Goal: Information Seeking & Learning: Learn about a topic

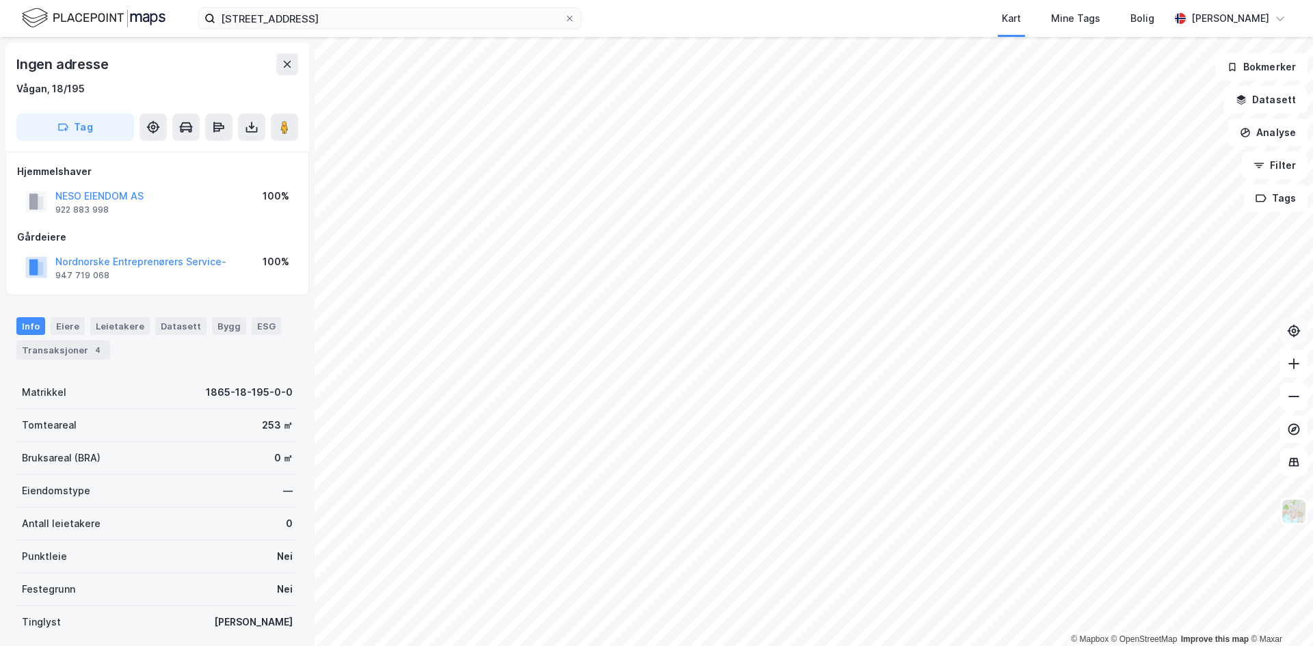
click at [1297, 333] on icon at bounding box center [1294, 331] width 14 height 14
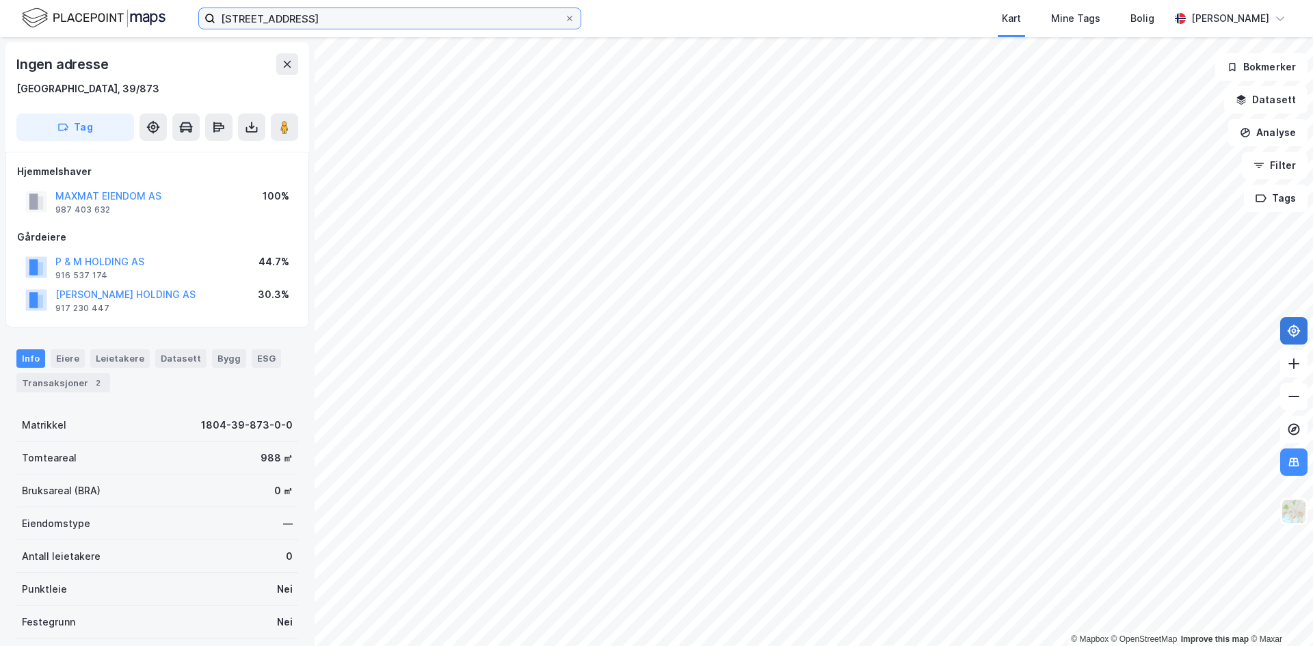
click at [354, 21] on input "[STREET_ADDRESS]" at bounding box center [389, 18] width 349 height 21
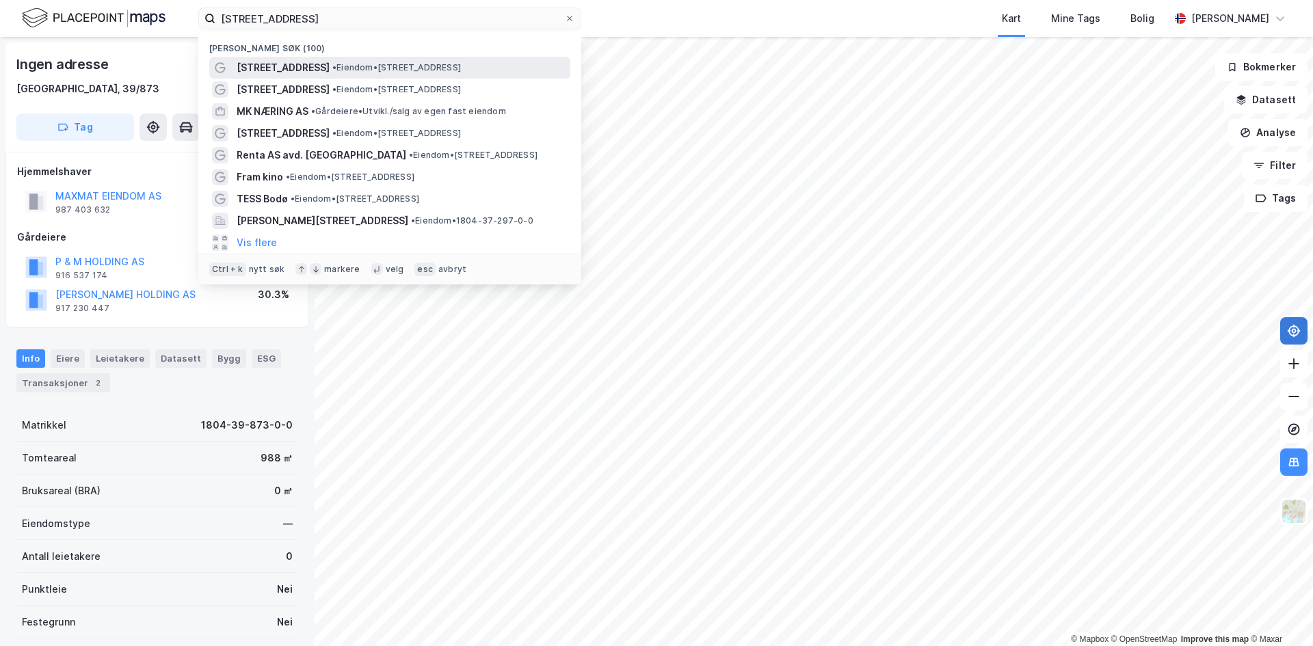
click at [358, 62] on span "• Eiendom • [STREET_ADDRESS]" at bounding box center [396, 67] width 129 height 11
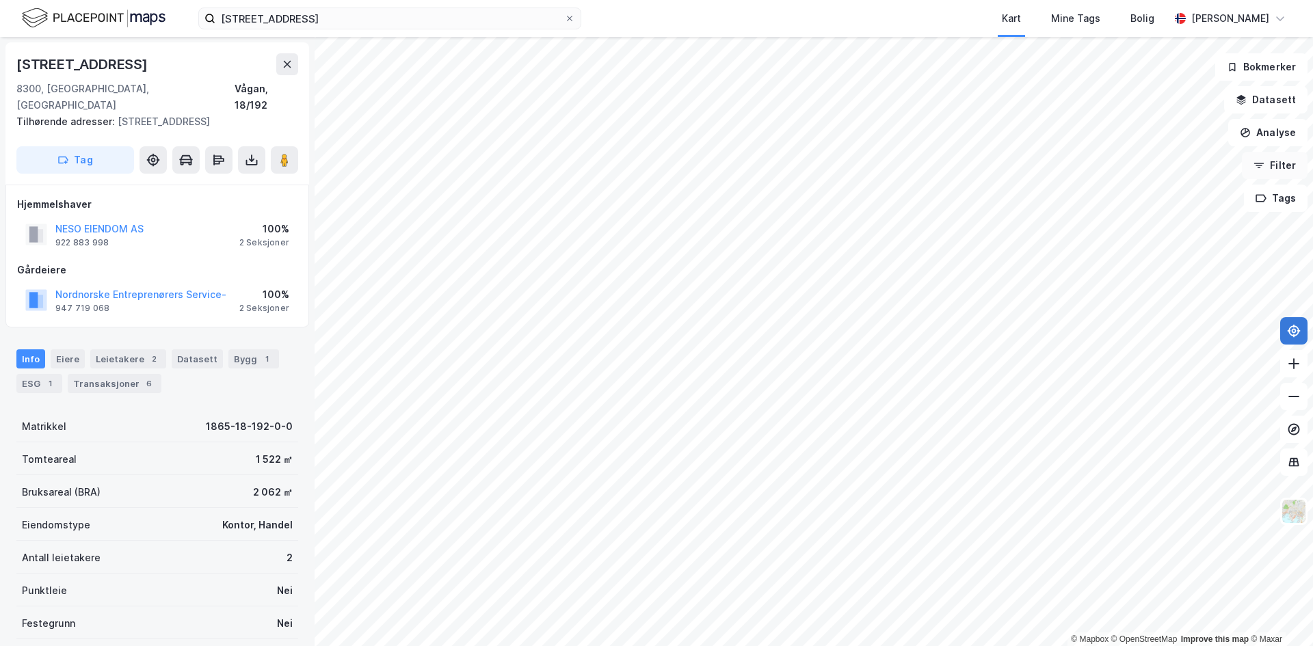
click at [1279, 166] on button "Filter" at bounding box center [1275, 165] width 66 height 27
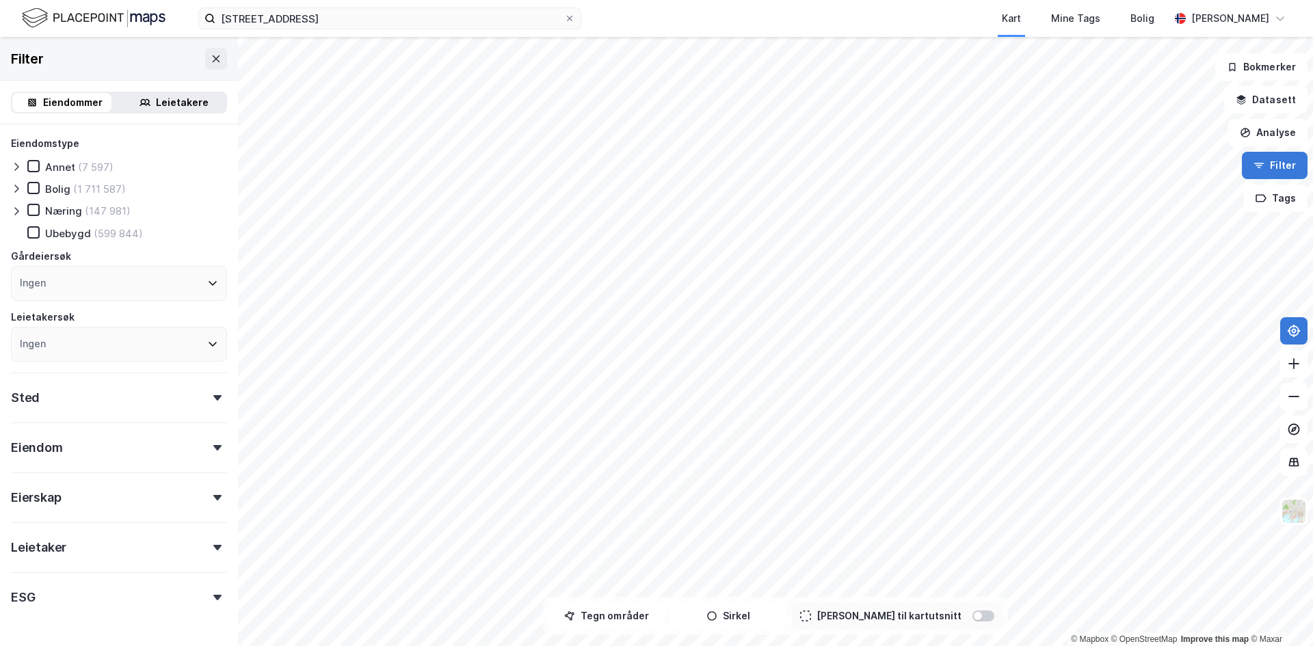
click at [1279, 163] on button "Filter" at bounding box center [1275, 165] width 66 height 27
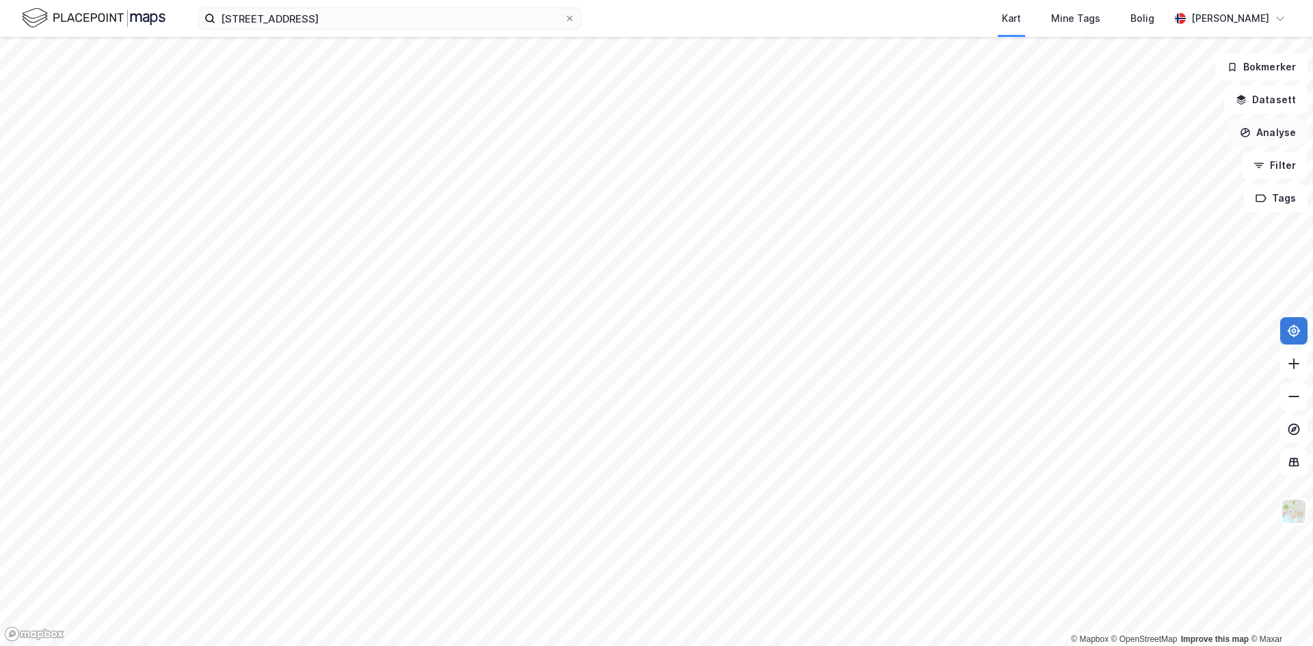
click at [1279, 138] on button "Analyse" at bounding box center [1267, 132] width 79 height 27
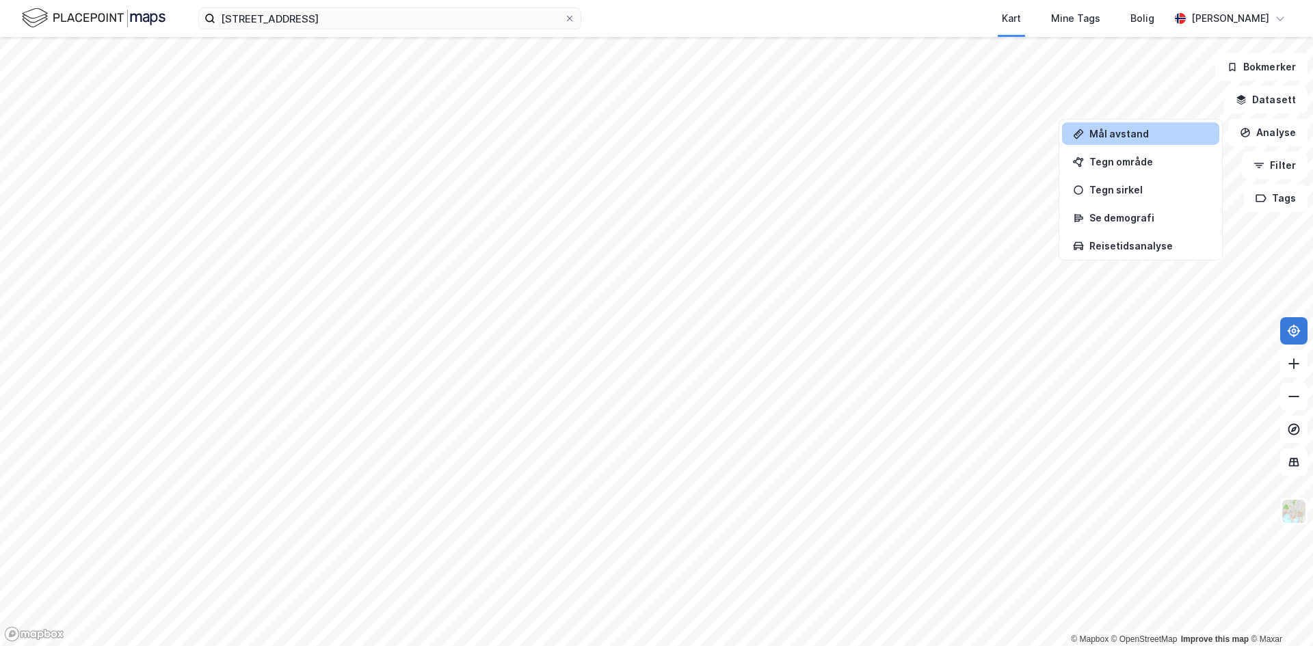
click at [1165, 127] on div "Mål avstand" at bounding box center [1140, 133] width 157 height 23
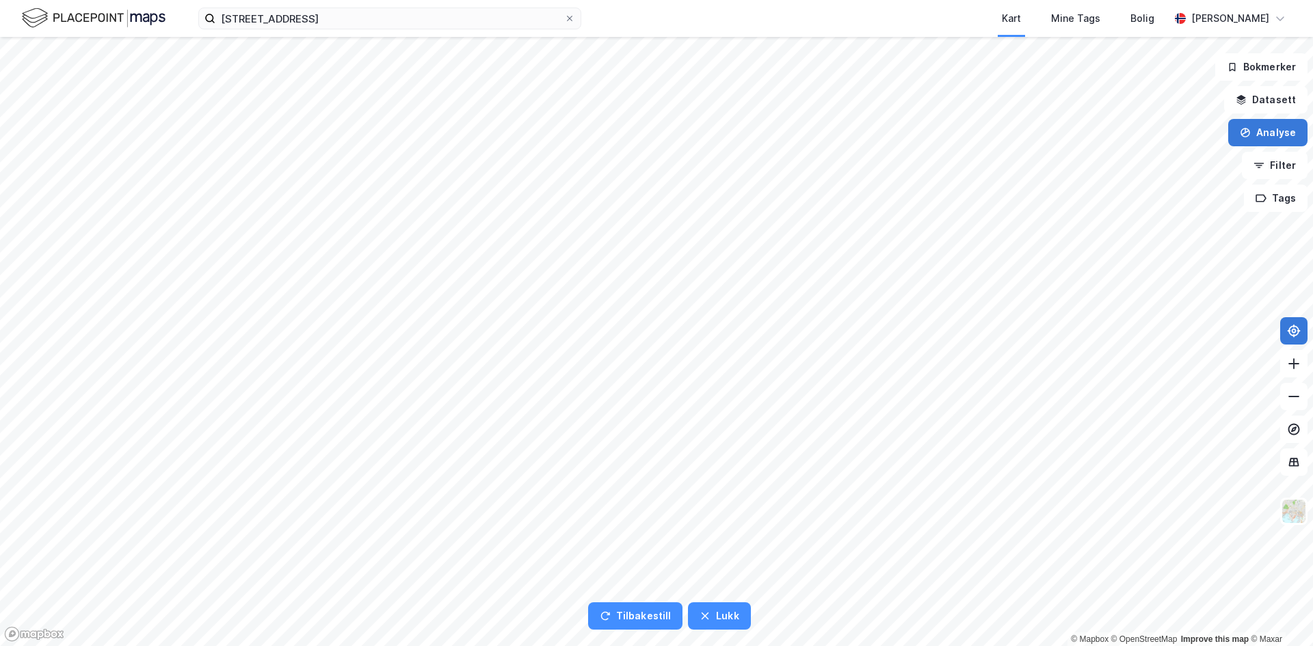
click at [1277, 131] on button "Analyse" at bounding box center [1267, 132] width 79 height 27
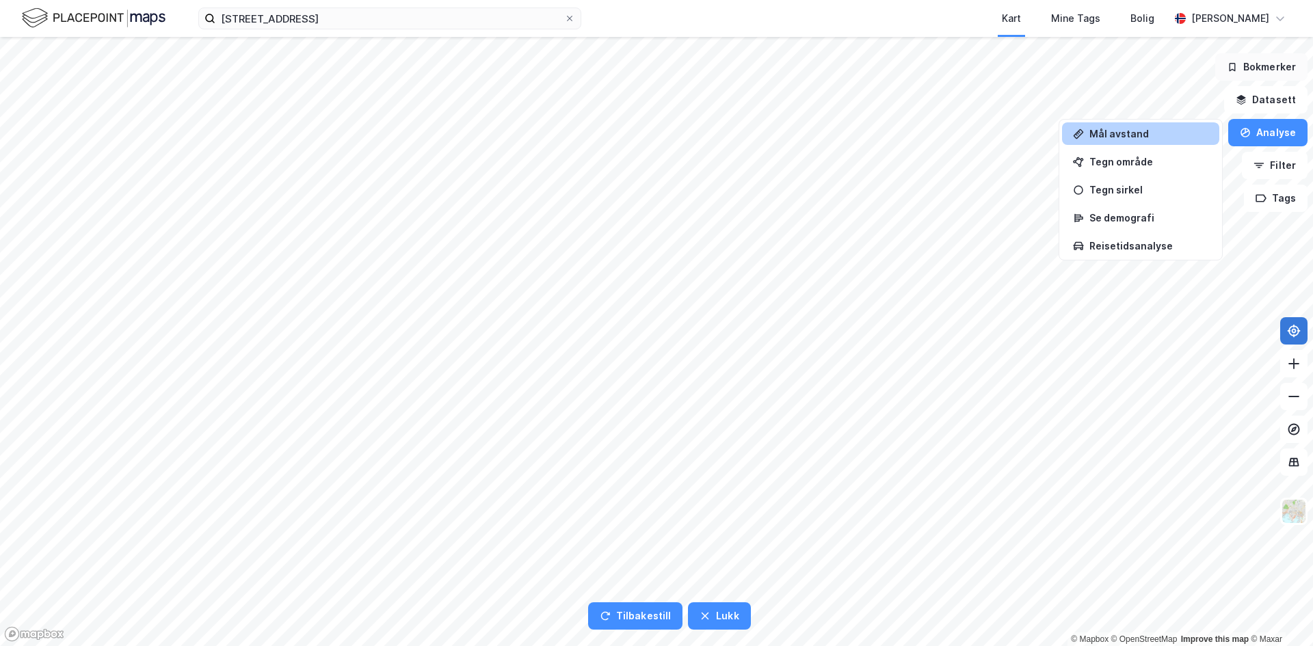
click at [1261, 60] on button "Bokmerker" at bounding box center [1261, 66] width 92 height 27
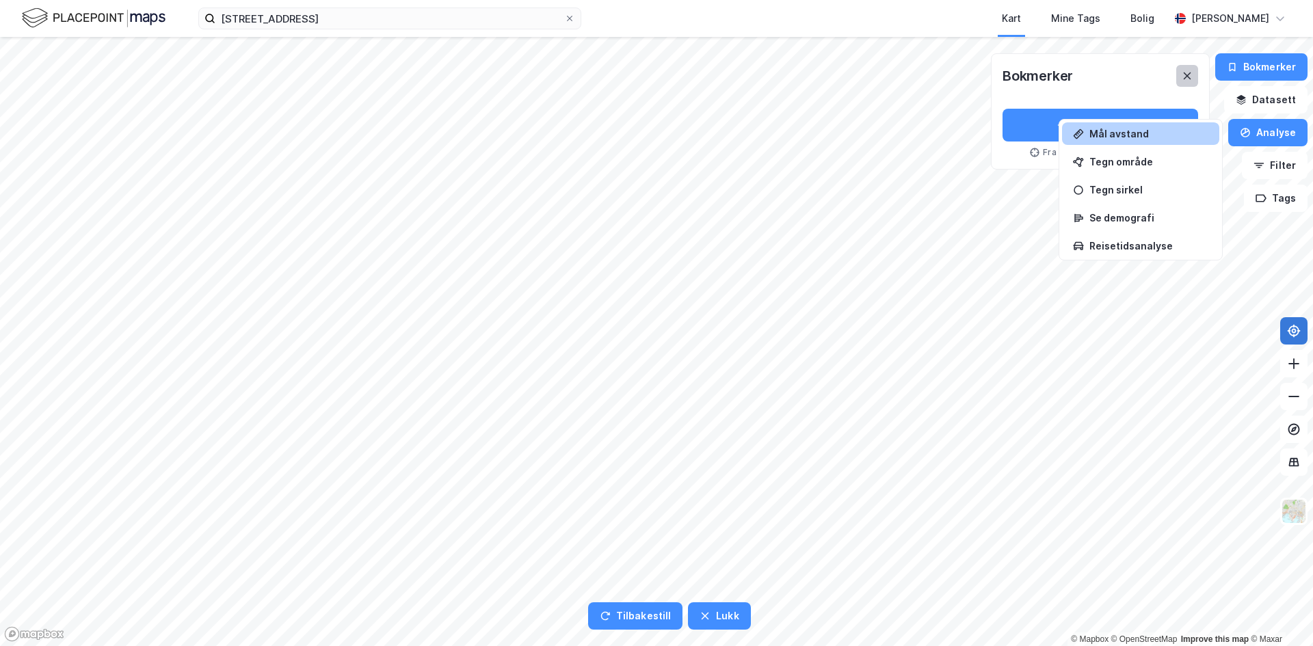
click at [1190, 75] on icon at bounding box center [1188, 75] width 8 height 7
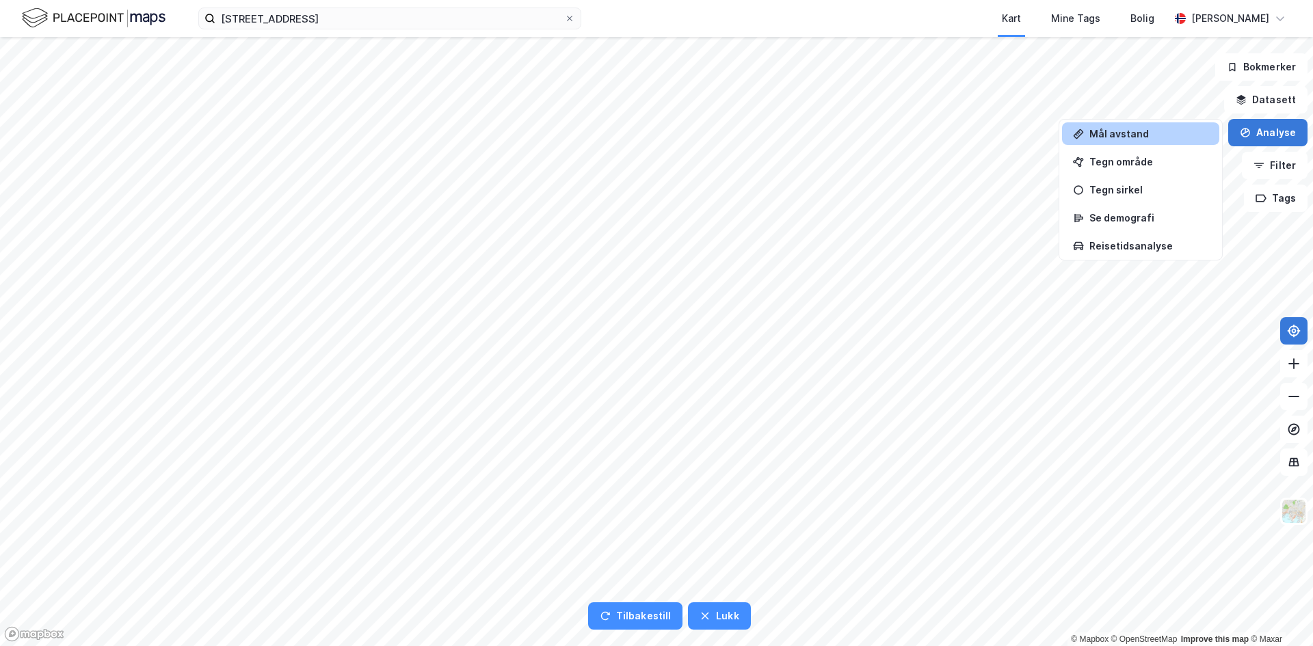
click at [1273, 133] on button "Analyse" at bounding box center [1267, 132] width 79 height 27
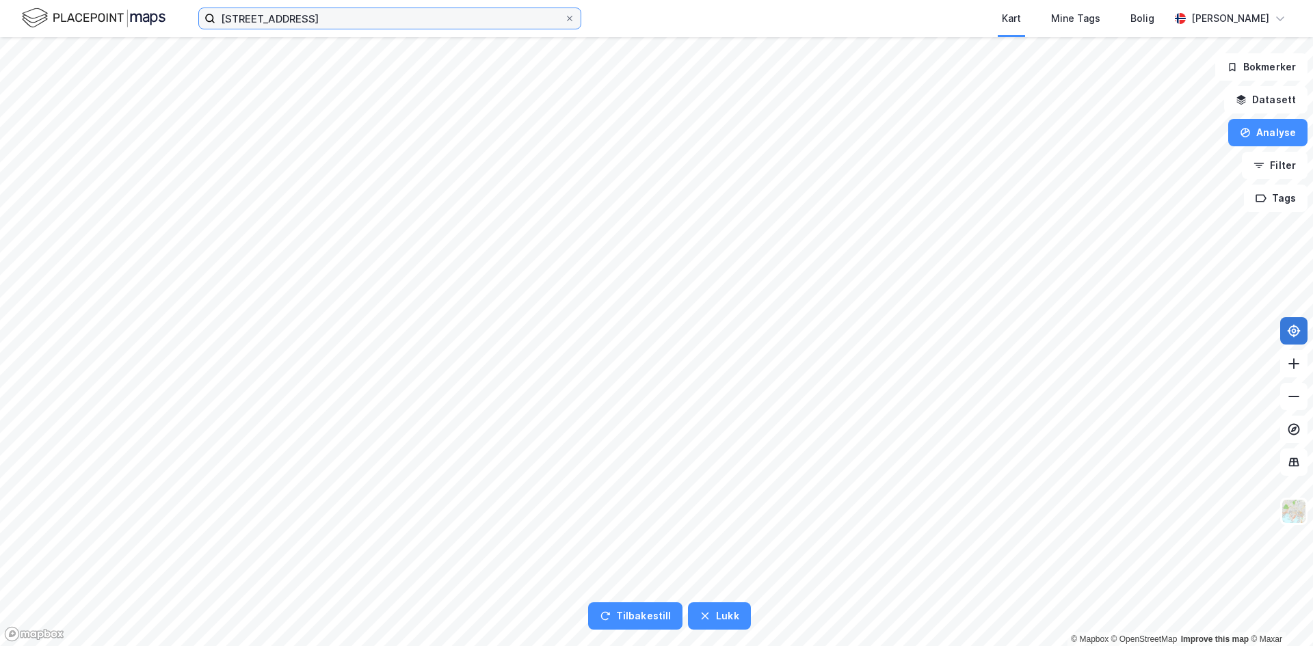
click at [434, 18] on input "[STREET_ADDRESS]" at bounding box center [389, 18] width 349 height 21
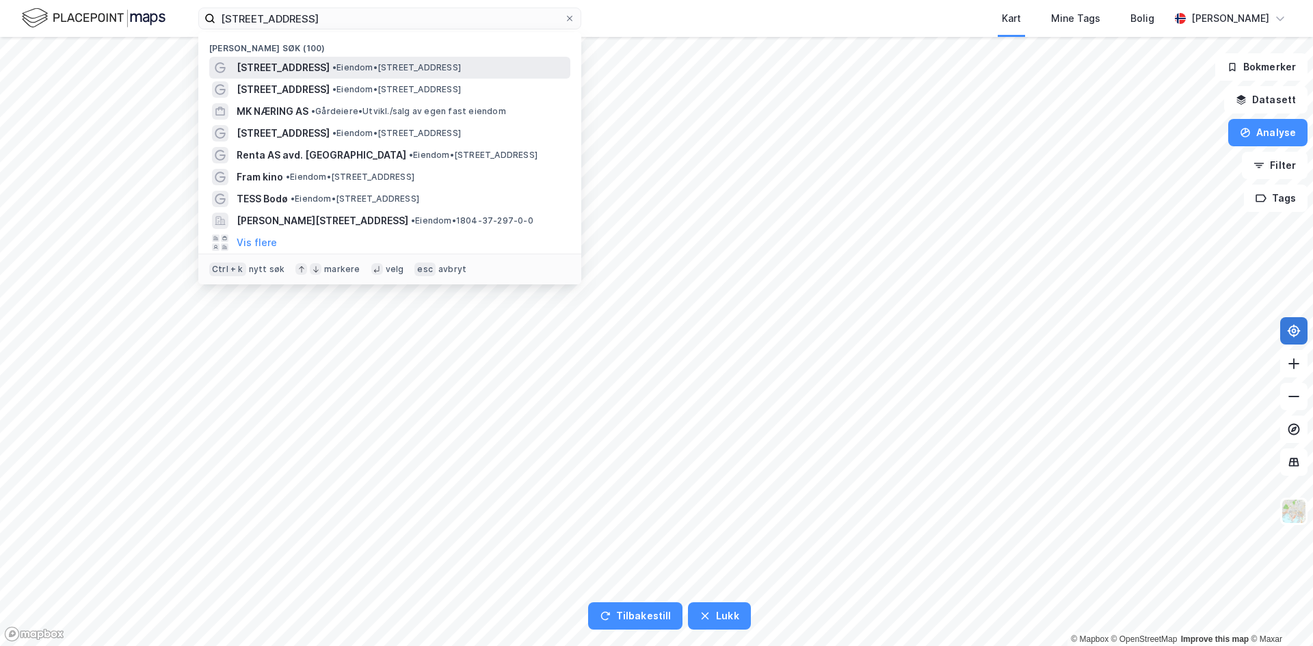
click at [422, 68] on span "• Eiendom • [STREET_ADDRESS]" at bounding box center [396, 67] width 129 height 11
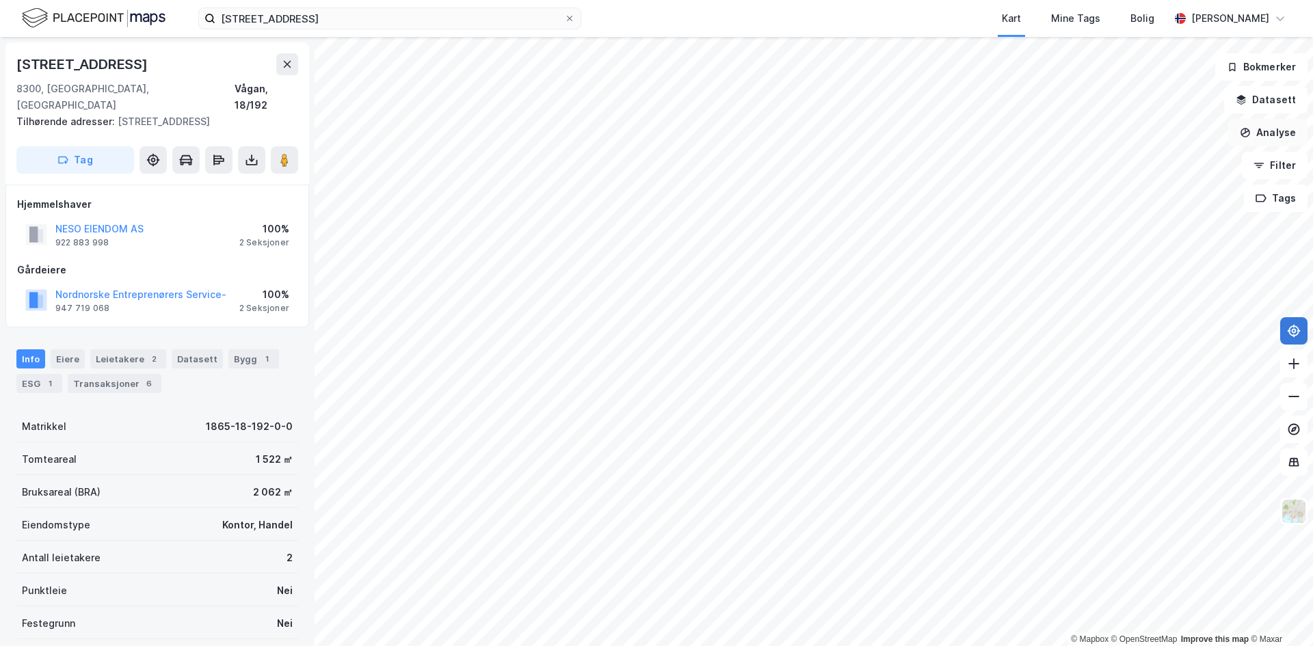
click at [1276, 139] on button "Analyse" at bounding box center [1267, 132] width 79 height 27
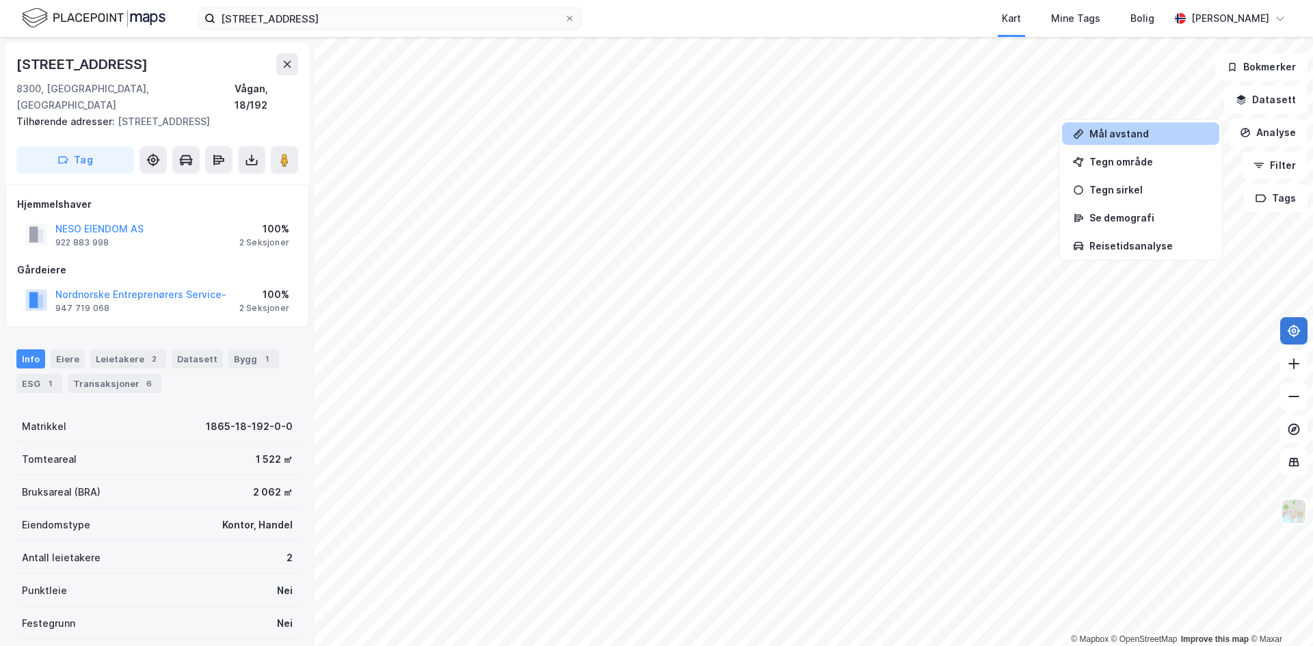
click at [1153, 131] on div "Mål avstand" at bounding box center [1148, 134] width 119 height 12
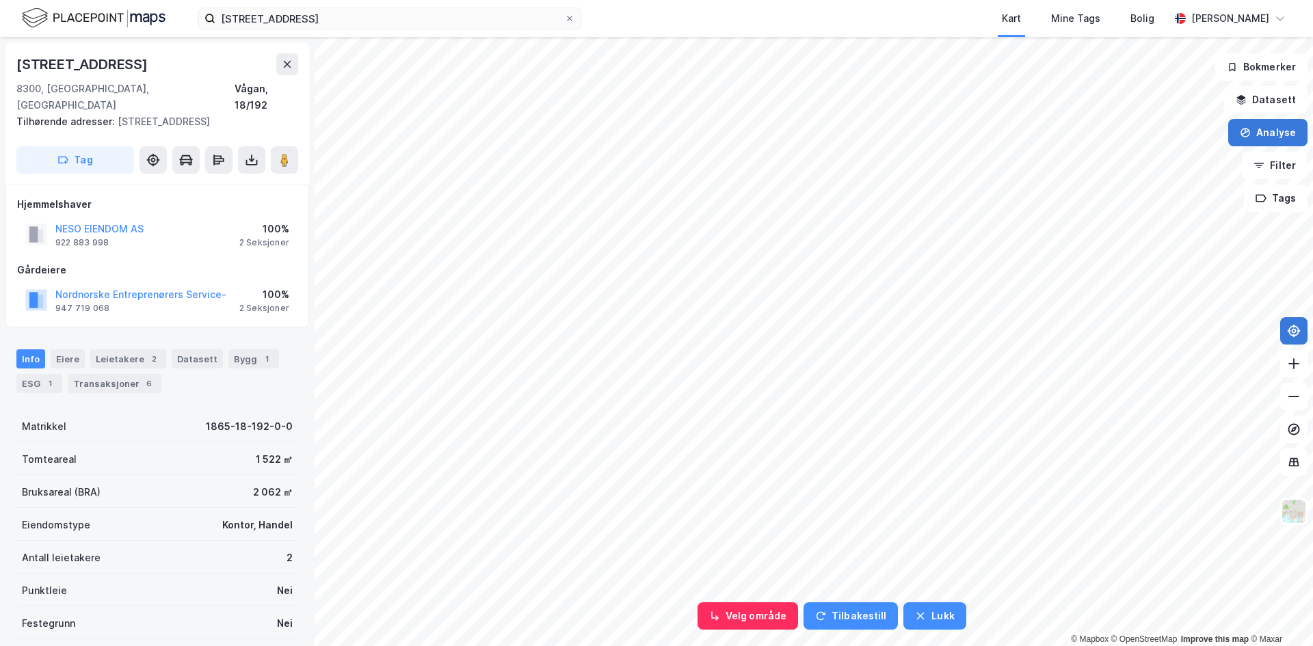
click at [1271, 136] on button "Analyse" at bounding box center [1267, 132] width 79 height 27
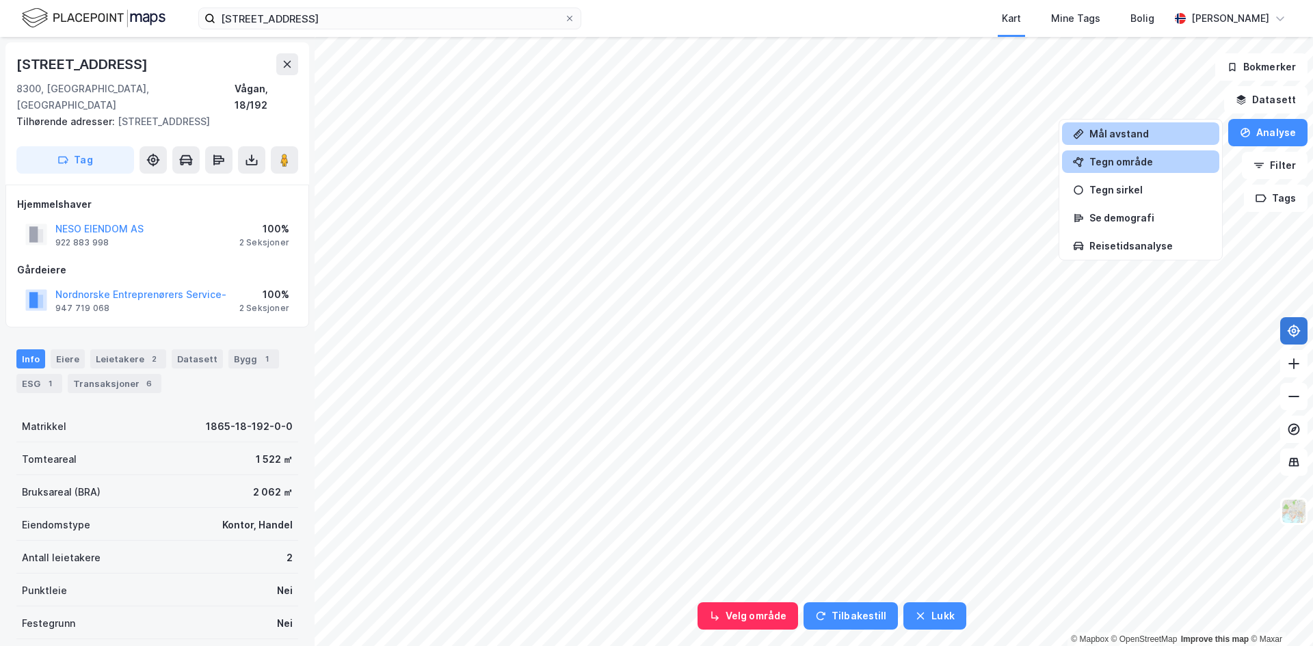
click at [1140, 159] on div "Tegn område" at bounding box center [1148, 162] width 119 height 12
